Goal: Task Accomplishment & Management: Use online tool/utility

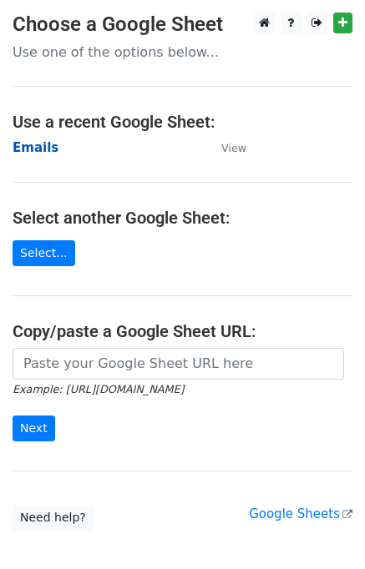
click at [43, 145] on strong "Emails" at bounding box center [36, 147] width 46 height 15
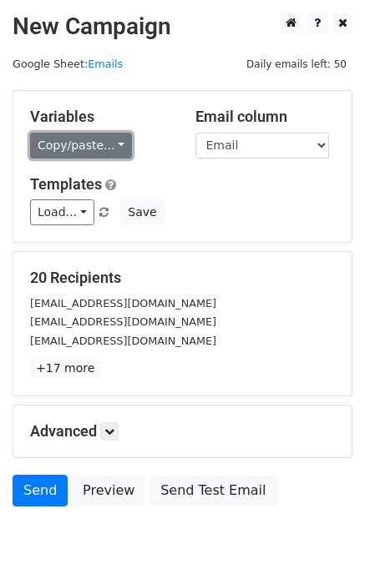
click at [80, 142] on link "Copy/paste..." at bounding box center [81, 146] width 102 height 26
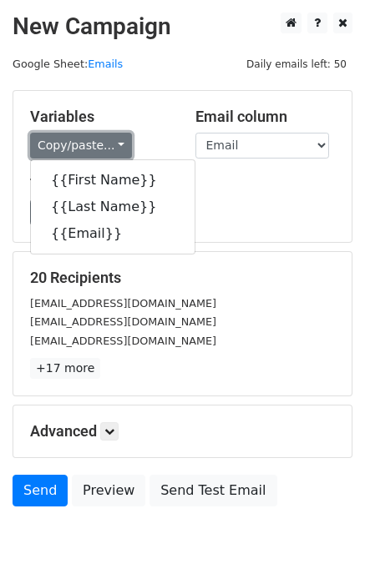
click at [84, 142] on link "Copy/paste..." at bounding box center [81, 146] width 102 height 26
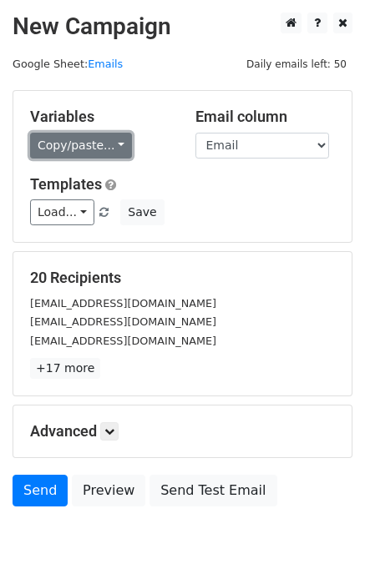
click at [84, 140] on link "Copy/paste..." at bounding box center [81, 146] width 102 height 26
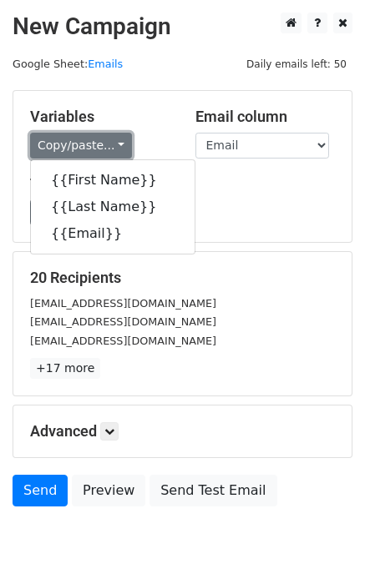
click at [82, 139] on link "Copy/paste..." at bounding box center [81, 146] width 102 height 26
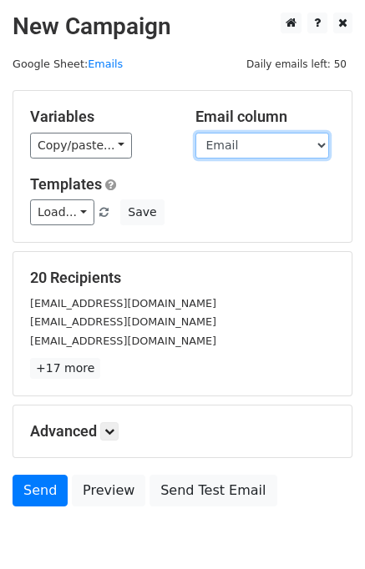
click at [234, 146] on select "First Name Last Name Email" at bounding box center [262, 146] width 134 height 26
click at [195, 133] on select "First Name Last Name Email" at bounding box center [262, 146] width 134 height 26
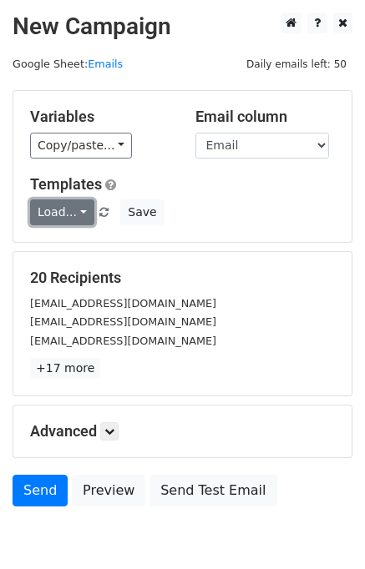
click at [64, 215] on link "Load..." at bounding box center [62, 213] width 64 height 26
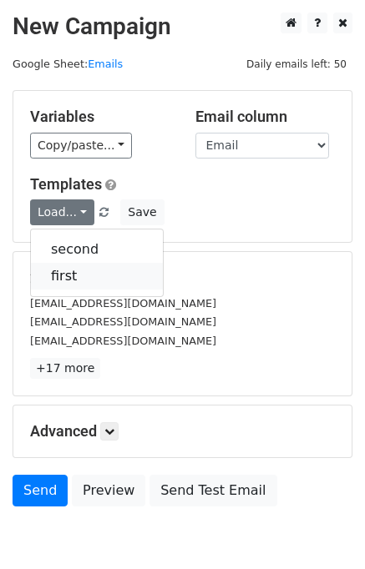
click at [71, 275] on link "first" at bounding box center [97, 276] width 132 height 27
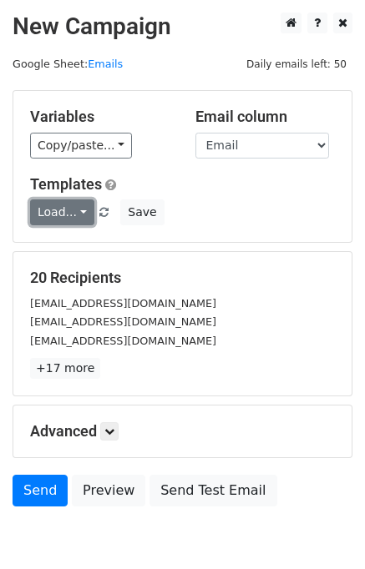
click at [52, 220] on link "Load..." at bounding box center [62, 213] width 64 height 26
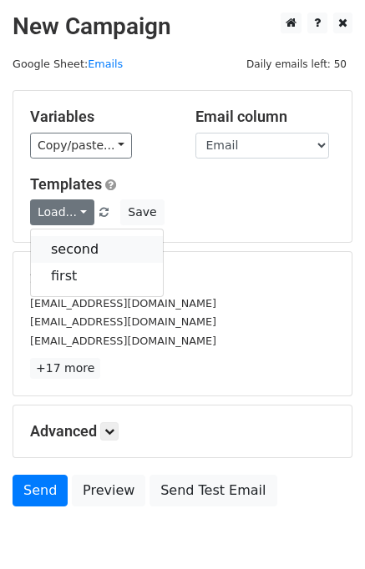
click at [59, 247] on link "second" at bounding box center [97, 249] width 132 height 27
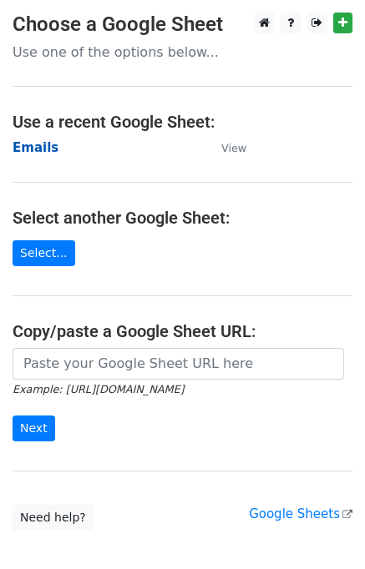
click at [40, 149] on strong "Emails" at bounding box center [36, 147] width 46 height 15
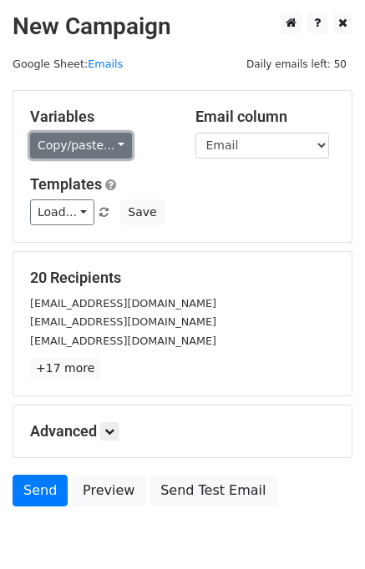
click at [74, 144] on link "Copy/paste..." at bounding box center [81, 146] width 102 height 26
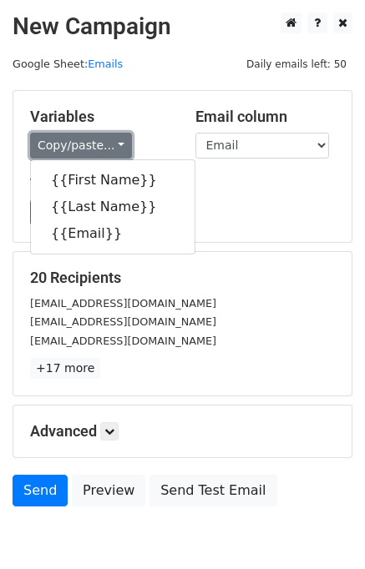
click at [73, 141] on link "Copy/paste..." at bounding box center [81, 146] width 102 height 26
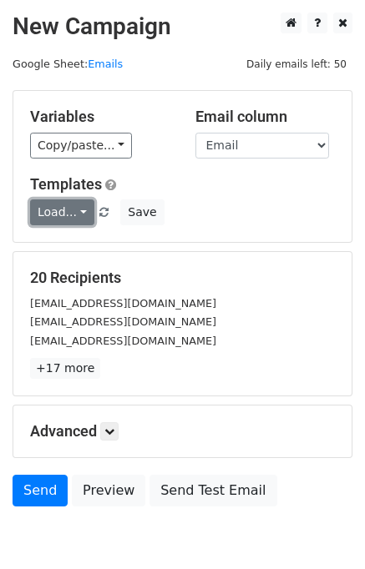
click at [77, 205] on link "Load..." at bounding box center [62, 213] width 64 height 26
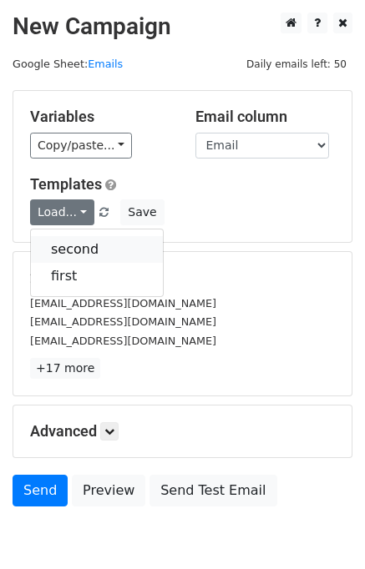
click at [64, 247] on link "second" at bounding box center [97, 249] width 132 height 27
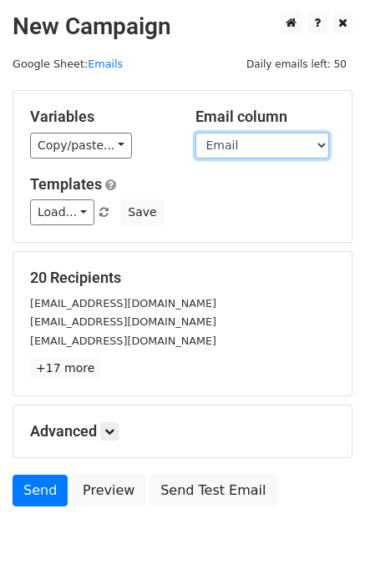
click at [229, 143] on select "First Name Last Name Email" at bounding box center [262, 146] width 134 height 26
click at [228, 143] on select "First Name Last Name Email" at bounding box center [262, 146] width 134 height 26
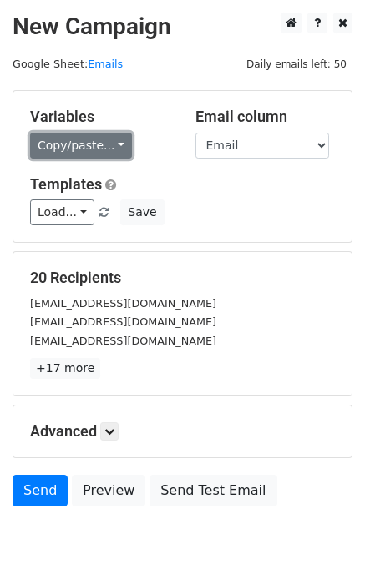
click at [90, 148] on link "Copy/paste..." at bounding box center [81, 146] width 102 height 26
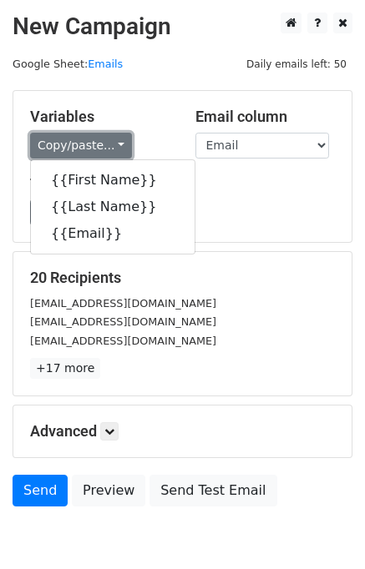
click at [80, 137] on link "Copy/paste..." at bounding box center [81, 146] width 102 height 26
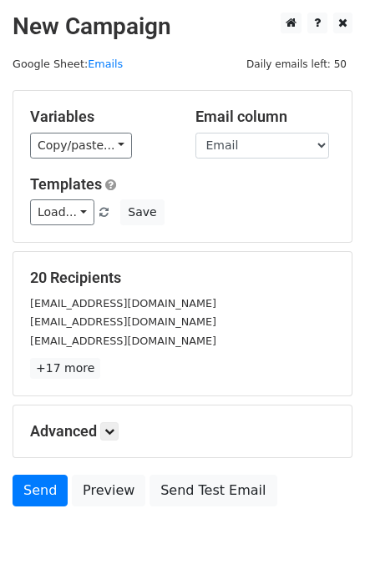
click at [242, 198] on div "Templates Load... second first Save" at bounding box center [183, 200] width 330 height 51
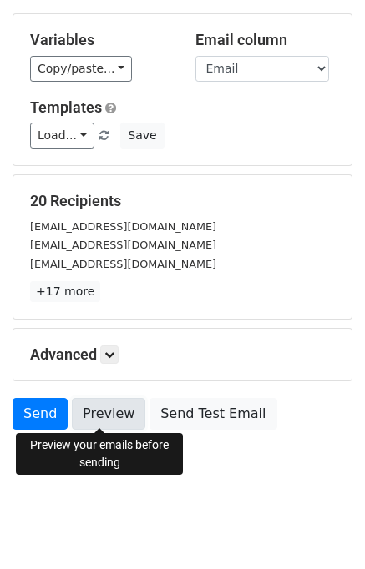
click at [104, 414] on link "Preview" at bounding box center [108, 414] width 73 height 32
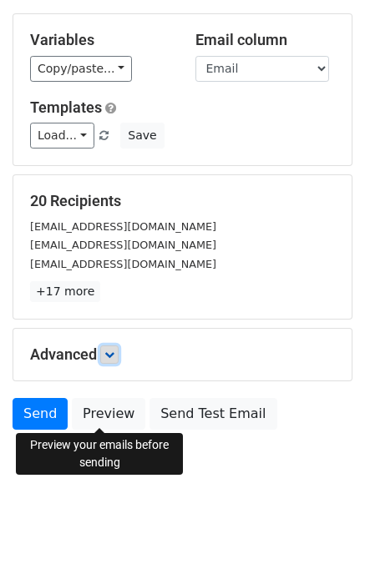
click at [109, 351] on icon at bounding box center [109, 355] width 10 height 10
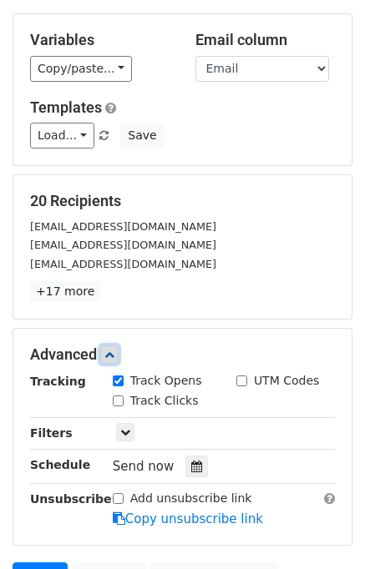
scroll to position [240, 0]
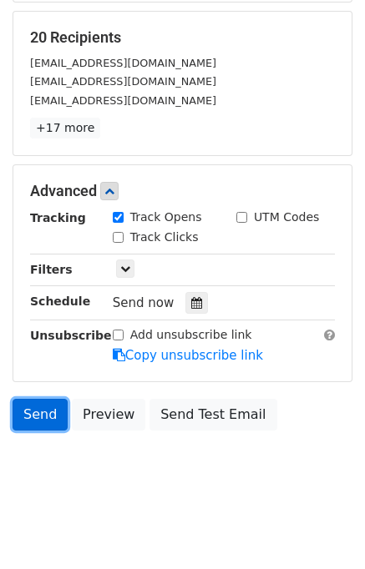
click at [43, 408] on link "Send" at bounding box center [40, 415] width 55 height 32
